Goal: Information Seeking & Learning: Understand process/instructions

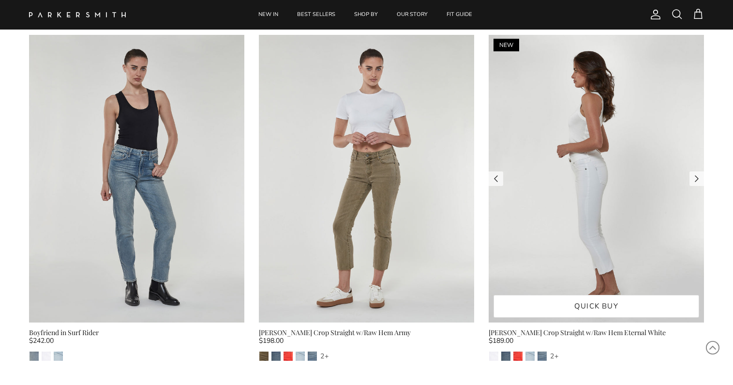
scroll to position [3969, 0]
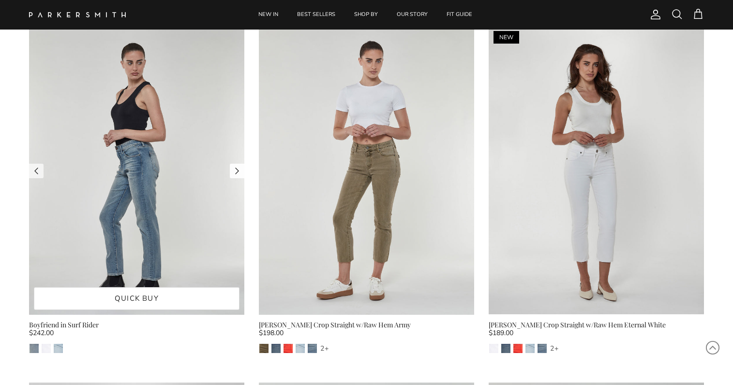
click at [239, 169] on link "Next" at bounding box center [237, 171] width 15 height 15
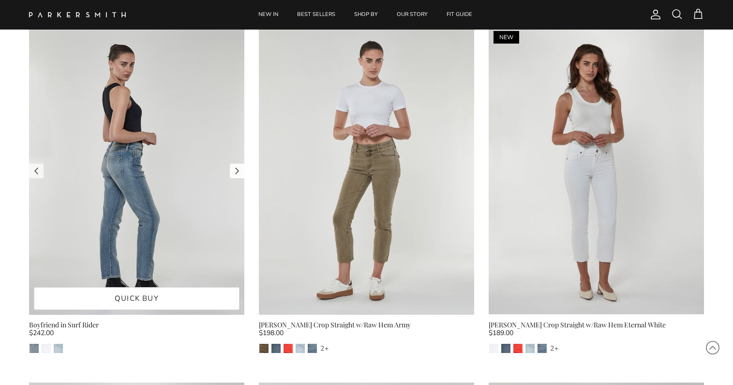
click at [239, 169] on link "Next" at bounding box center [237, 171] width 15 height 15
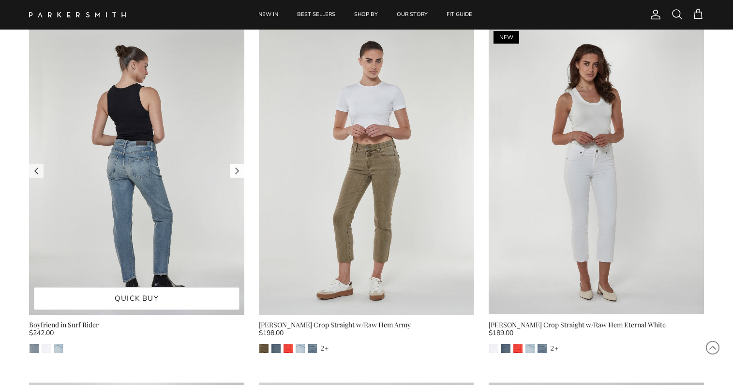
click at [239, 169] on link "Next" at bounding box center [237, 171] width 15 height 15
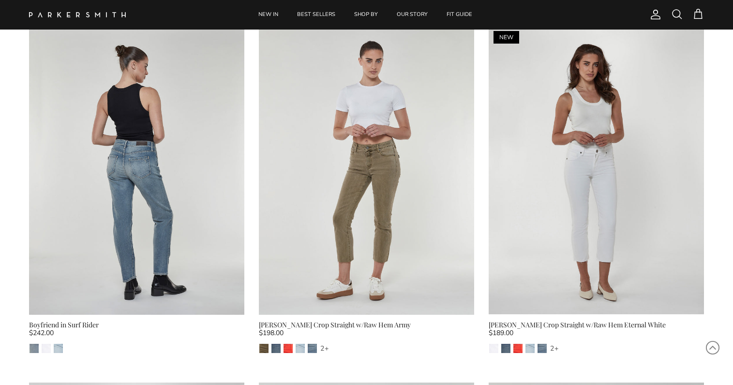
drag, startPoint x: 141, startPoint y: 211, endPoint x: 91, endPoint y: 329, distance: 127.7
click at [91, 329] on div "Boyfriend in Surf Rider" at bounding box center [136, 324] width 215 height 11
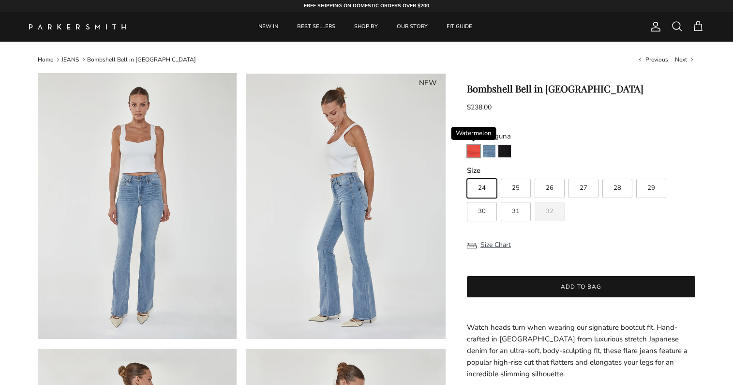
click at [477, 154] on img "Watermelon" at bounding box center [474, 151] width 13 height 13
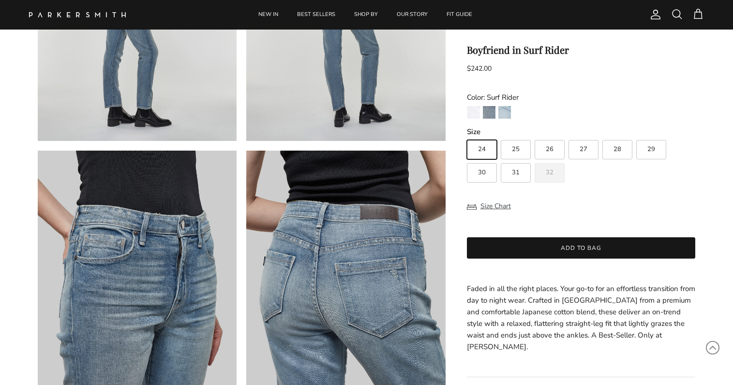
scroll to position [484, 0]
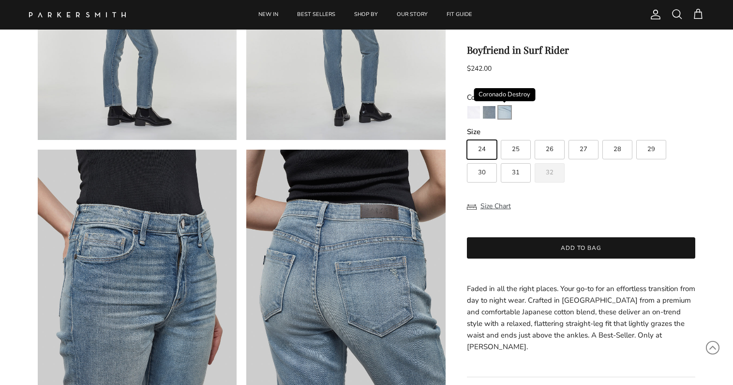
click at [504, 118] on img "Coronado Destroy" at bounding box center [505, 112] width 13 height 13
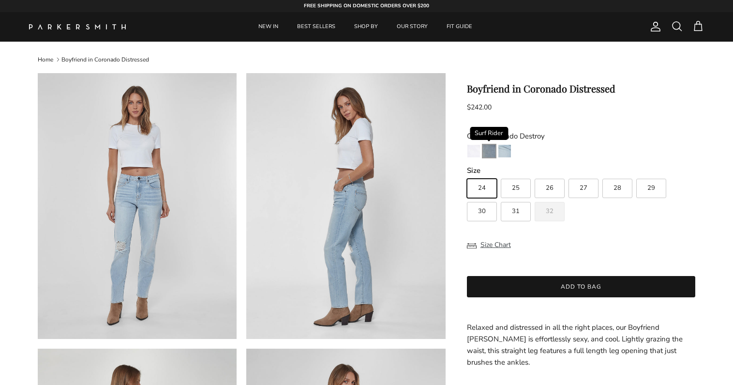
click at [486, 151] on img "Surf Rider" at bounding box center [489, 151] width 13 height 13
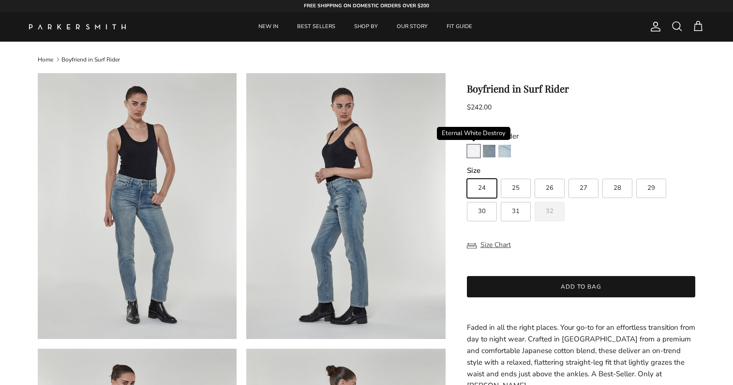
click at [473, 148] on img "Eternal White Destroy" at bounding box center [474, 151] width 13 height 13
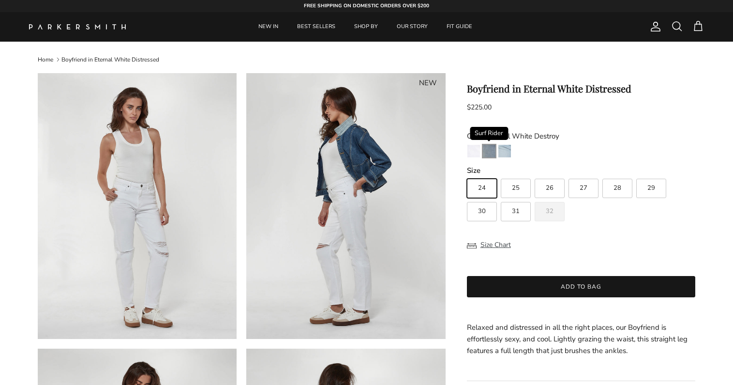
click at [487, 149] on img "Surf Rider" at bounding box center [489, 151] width 13 height 13
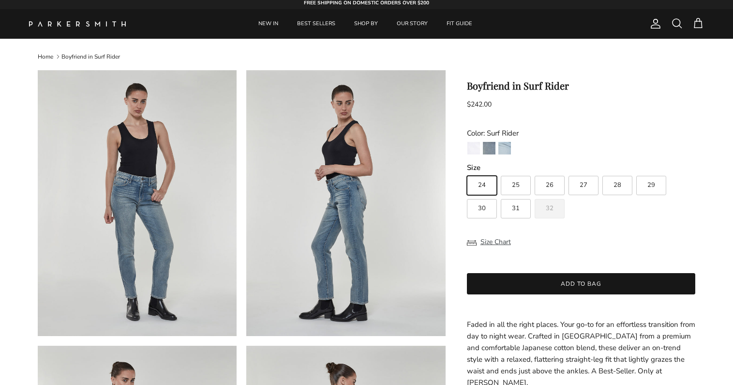
scroll to position [242, 0]
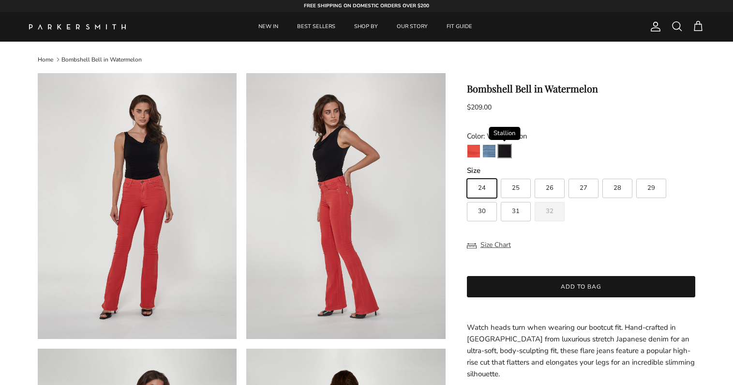
click at [502, 152] on img "Stallion" at bounding box center [505, 151] width 13 height 13
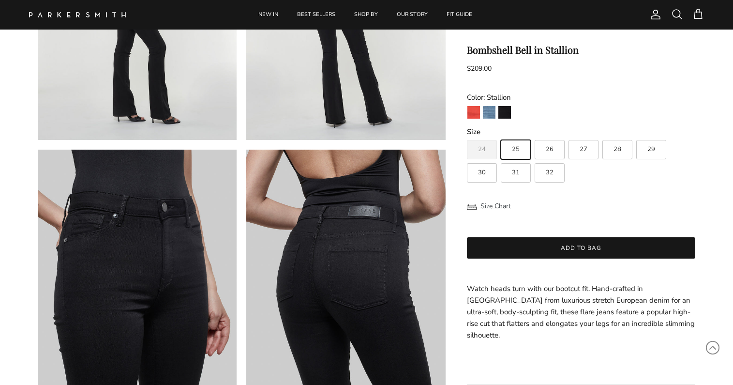
scroll to position [571, 0]
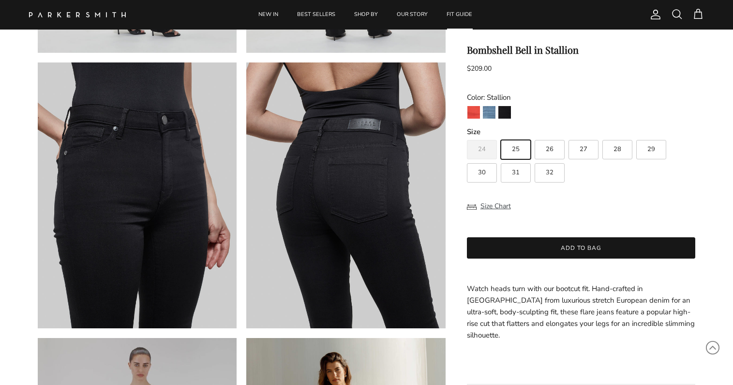
click at [462, 16] on link "FIT GUIDE" at bounding box center [459, 15] width 43 height 30
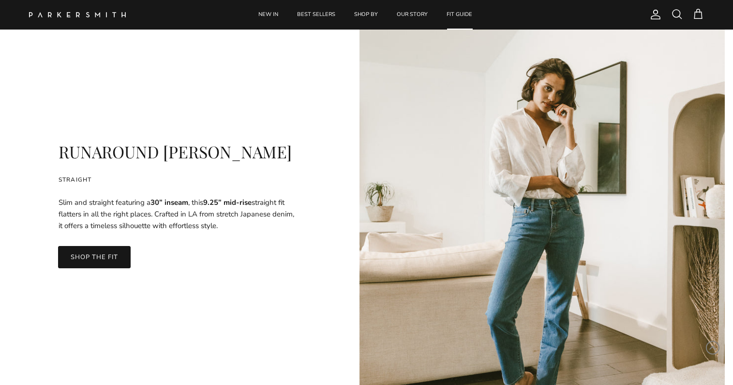
scroll to position [4061, 0]
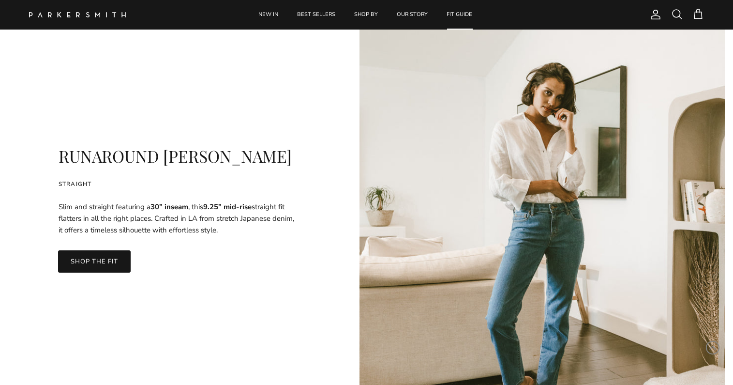
click at [93, 262] on link "SHOP THE FIT" at bounding box center [94, 261] width 73 height 22
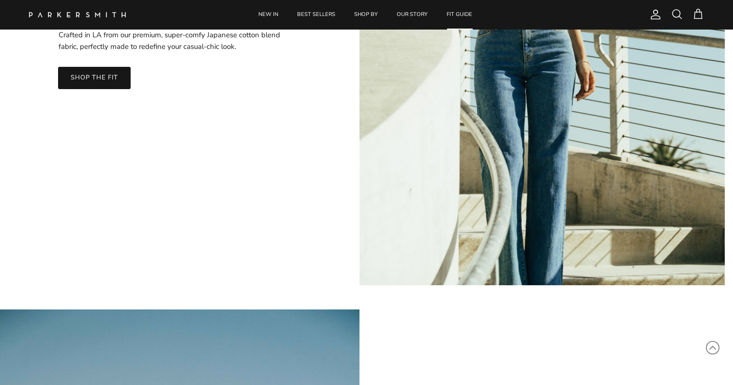
scroll to position [3141, 0]
